Goal: Task Accomplishment & Management: Manage account settings

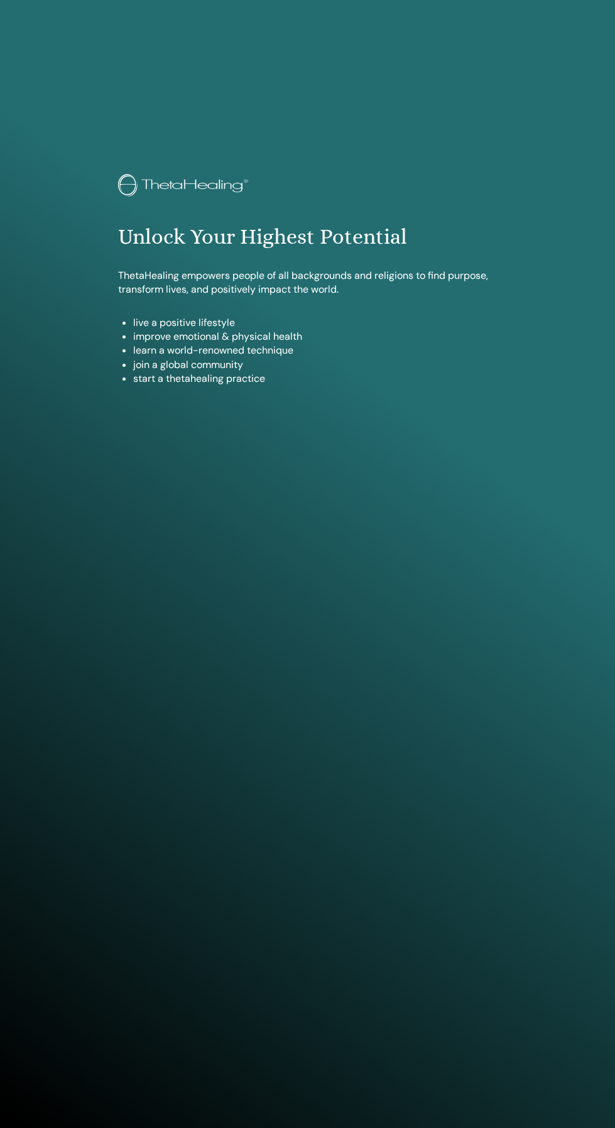
scroll to position [1026, 0]
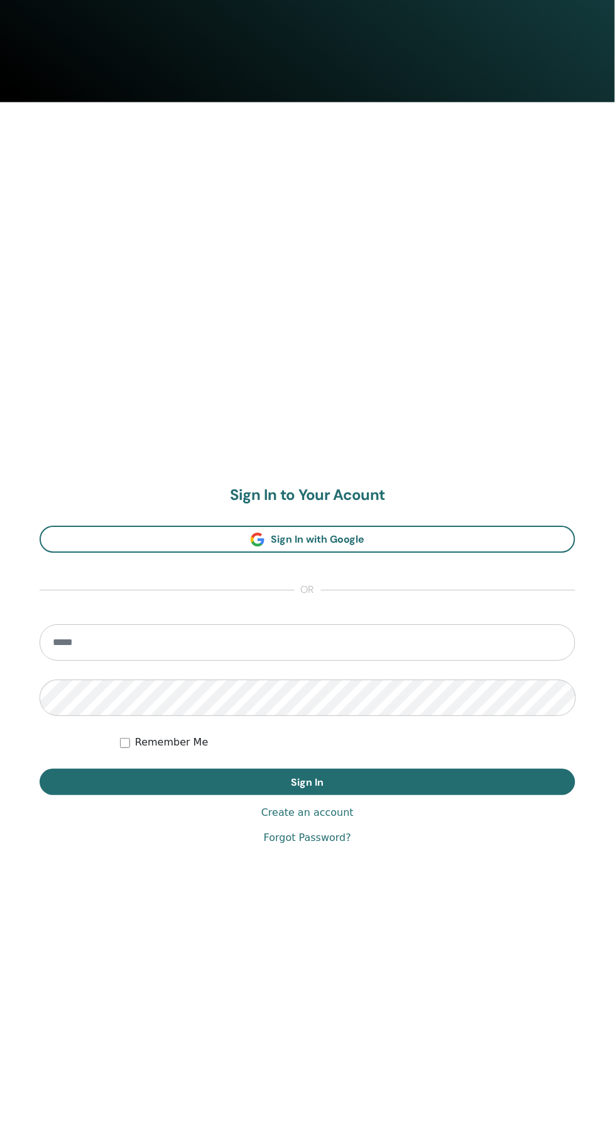
click at [364, 640] on input "email" at bounding box center [308, 643] width 536 height 36
type input "**********"
click at [40, 769] on button "Sign In" at bounding box center [308, 782] width 536 height 26
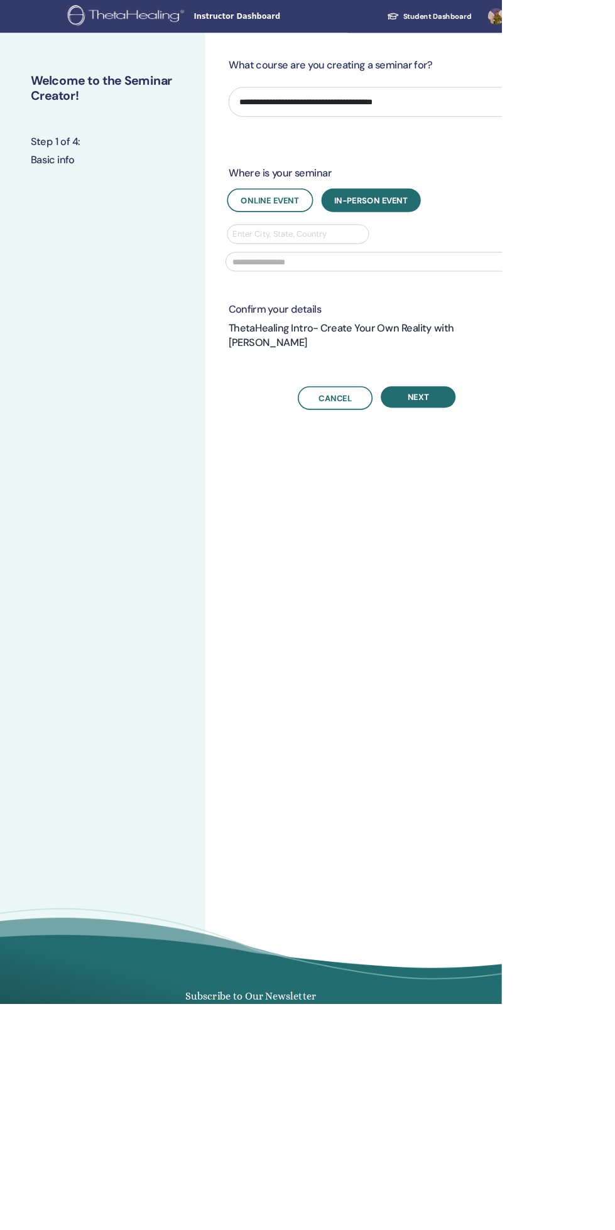
click at [179, 28] on img at bounding box center [156, 20] width 147 height 28
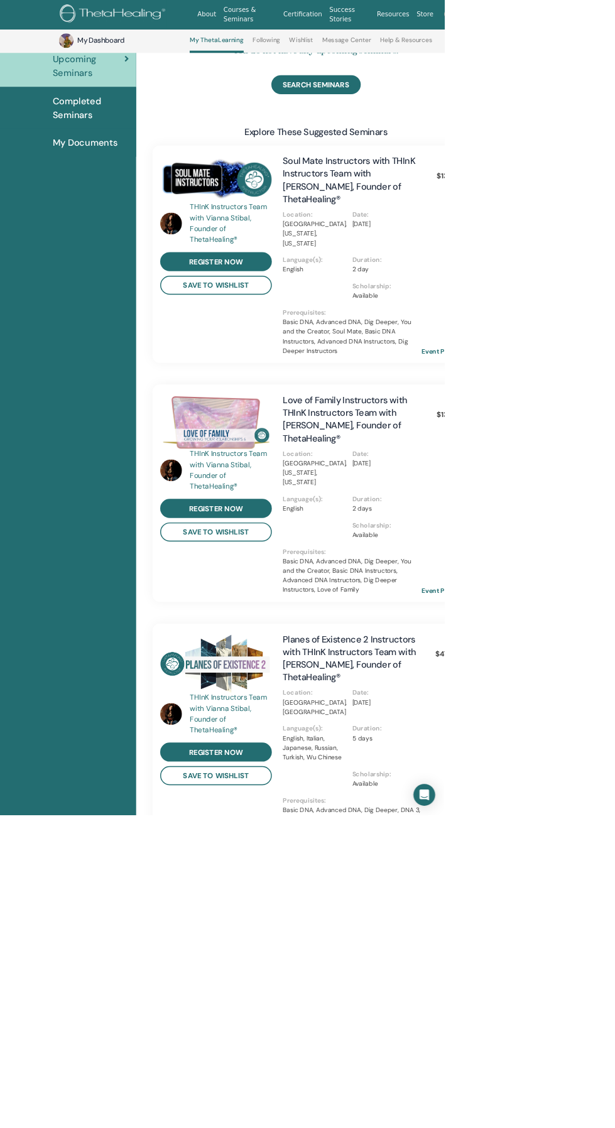
scroll to position [333, 0]
